Goal: Navigation & Orientation: Find specific page/section

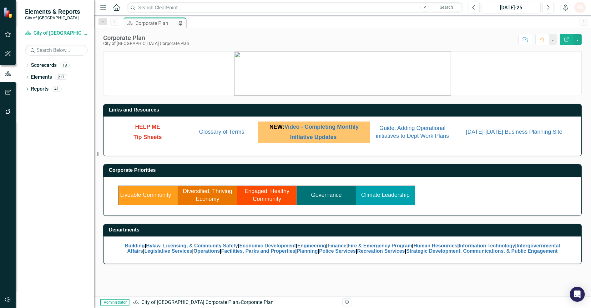
click at [333, 199] on td "Governance" at bounding box center [326, 195] width 59 height 19
click at [324, 195] on link "Governance" at bounding box center [326, 195] width 31 height 6
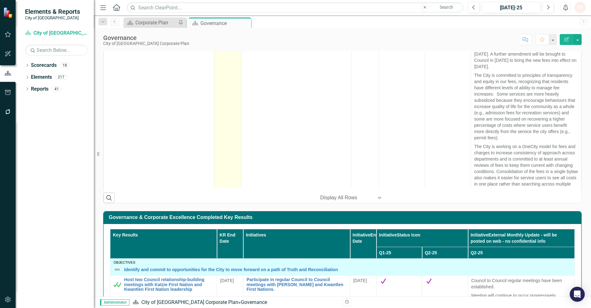
scroll to position [274, 0]
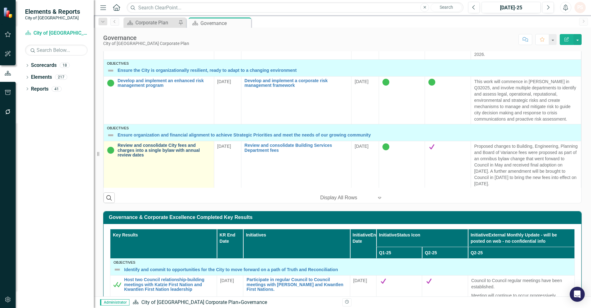
click at [163, 155] on link "Review and consolidate City fees and charges into a single bylaw with annual re…" at bounding box center [164, 150] width 93 height 14
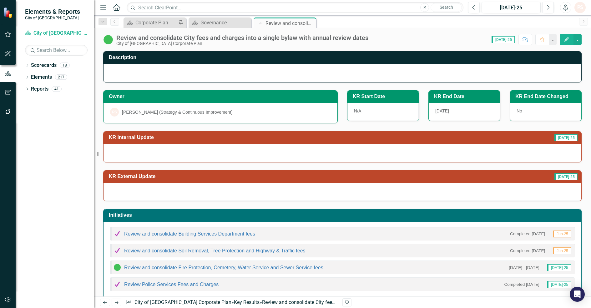
click at [568, 39] on icon "Edit" at bounding box center [567, 39] width 6 height 4
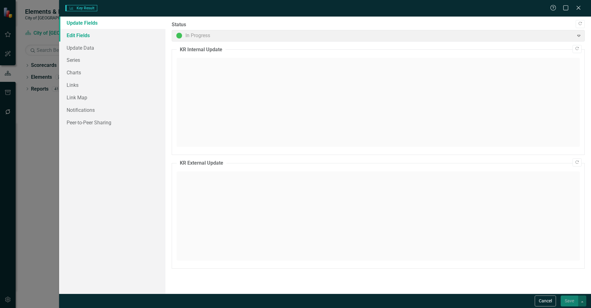
click at [85, 33] on link "Edit Fields" at bounding box center [112, 35] width 106 height 13
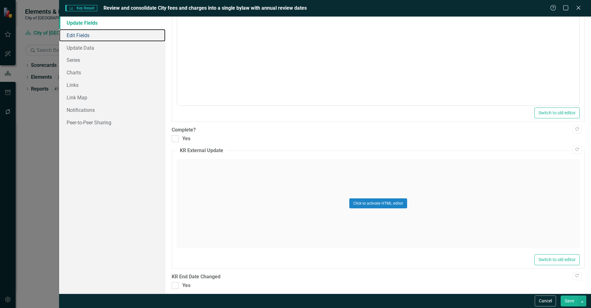
scroll to position [240, 0]
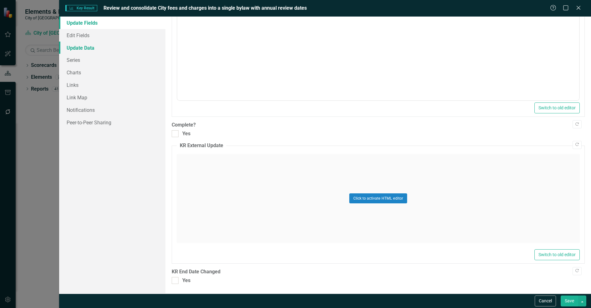
click at [76, 50] on link "Update Data" at bounding box center [112, 48] width 106 height 13
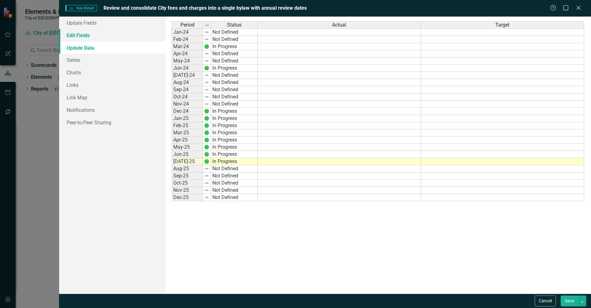
click at [80, 35] on link "Edit Fields" at bounding box center [112, 35] width 106 height 13
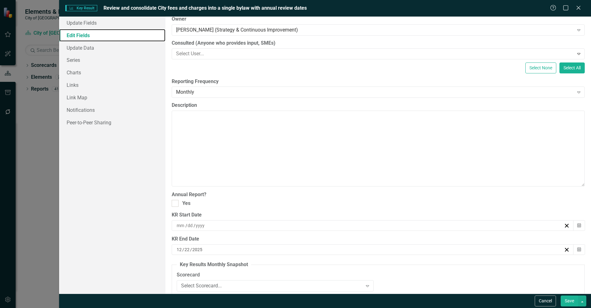
scroll to position [99, 0]
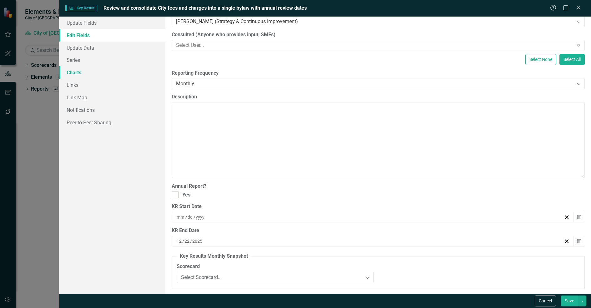
click at [78, 73] on link "Charts" at bounding box center [112, 72] width 106 height 13
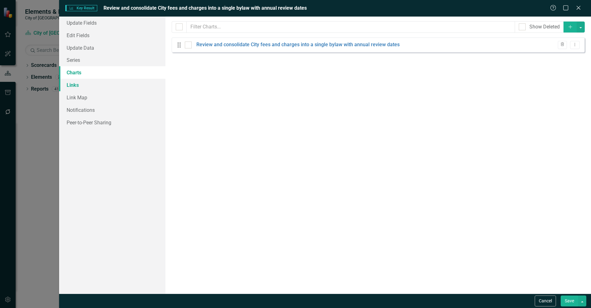
click at [75, 86] on link "Links" at bounding box center [112, 85] width 106 height 13
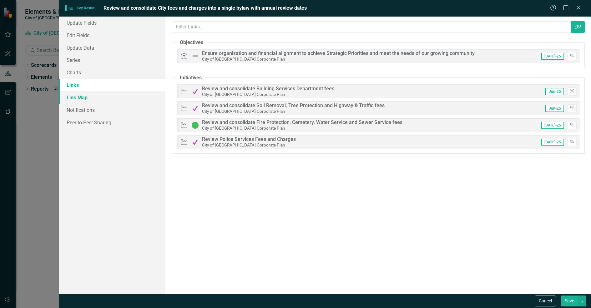
click at [76, 96] on link "Link Map" at bounding box center [112, 97] width 106 height 13
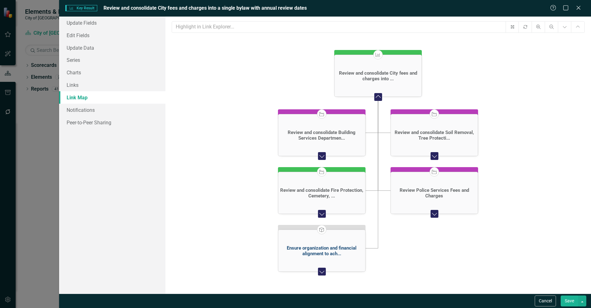
click at [335, 249] on div "Ensure organization and financial alignment to ach..." at bounding box center [322, 251] width 84 height 11
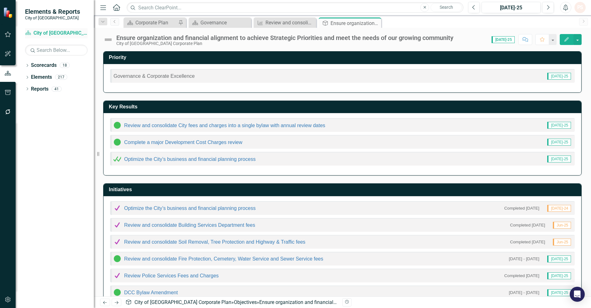
click at [41, 37] on div "Scorecard City of [GEOGRAPHIC_DATA] Corporate Plan" at bounding box center [56, 33] width 63 height 10
click at [246, 23] on icon at bounding box center [245, 22] width 3 height 3
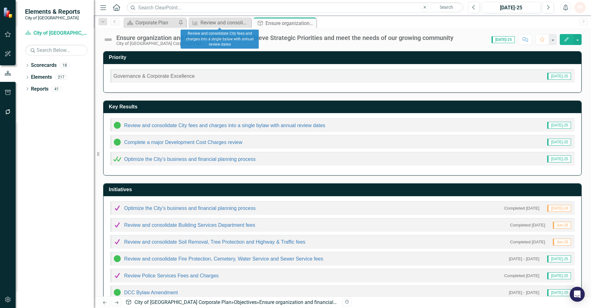
click at [0, 0] on icon "Close" at bounding box center [0, 0] width 0 height 0
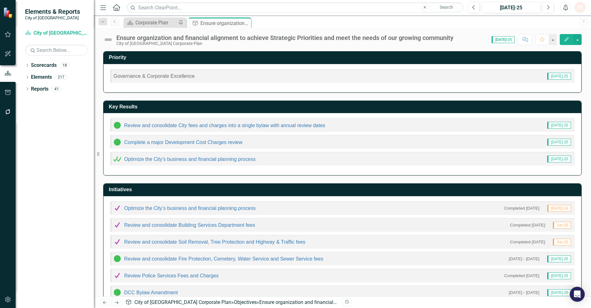
click at [0, 0] on icon "Close" at bounding box center [0, 0] width 0 height 0
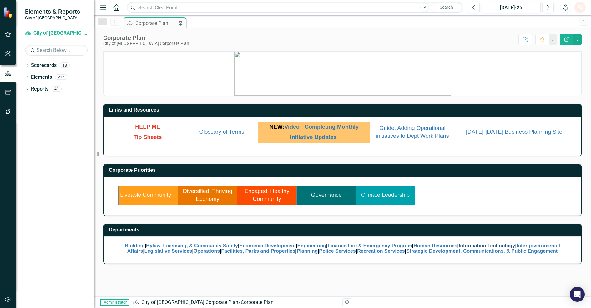
click at [494, 247] on link "Information Technology" at bounding box center [487, 245] width 57 height 5
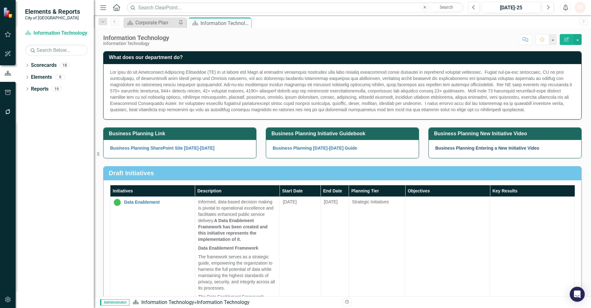
click at [498, 150] on link "Business Planning Entering a New Initiative Video" at bounding box center [487, 148] width 104 height 5
click at [243, 23] on icon "Close" at bounding box center [245, 23] width 6 height 5
